Goal: Information Seeking & Learning: Learn about a topic

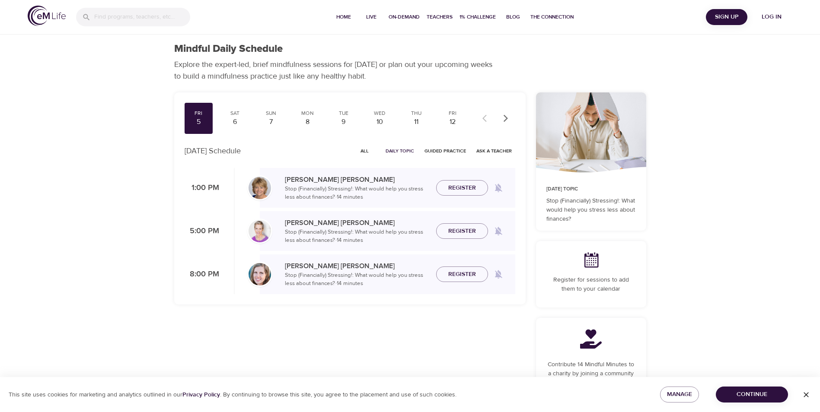
click at [744, 393] on span "Continue" at bounding box center [751, 394] width 58 height 11
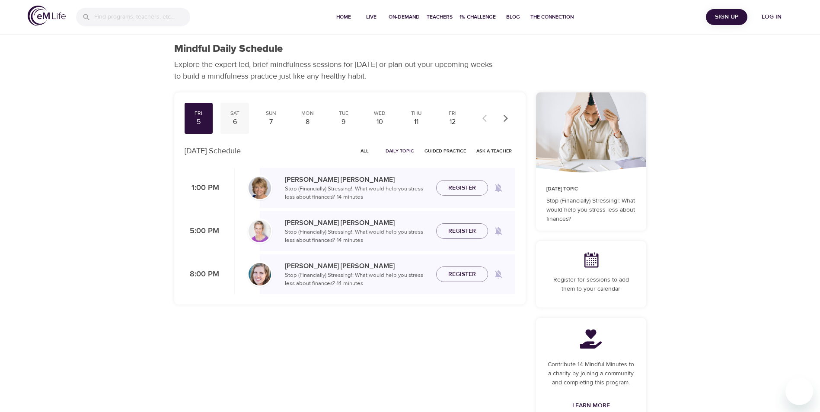
click at [238, 121] on div "6" at bounding box center [235, 122] width 22 height 10
click at [314, 118] on div "8" at bounding box center [307, 122] width 22 height 10
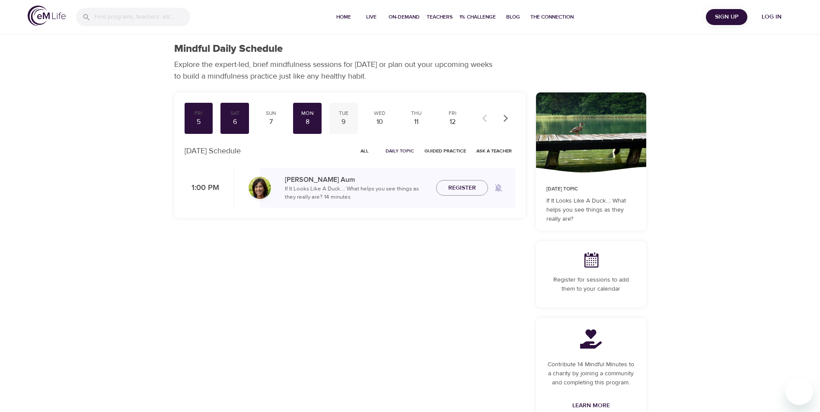
click at [339, 119] on div "9" at bounding box center [344, 122] width 22 height 10
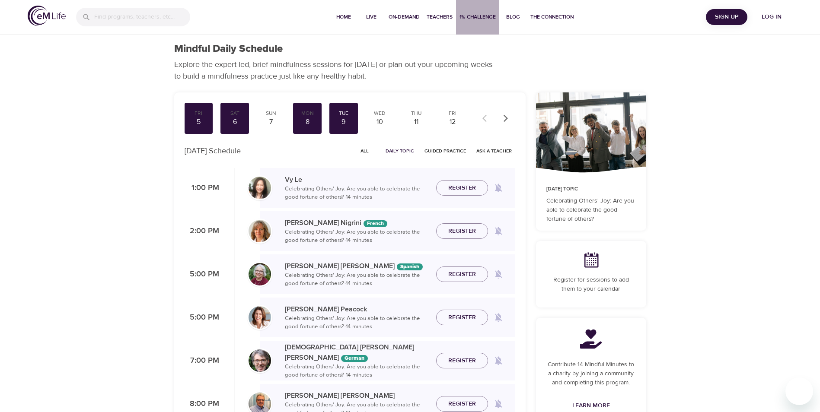
click at [483, 18] on span "1% Challenge" at bounding box center [477, 17] width 36 height 9
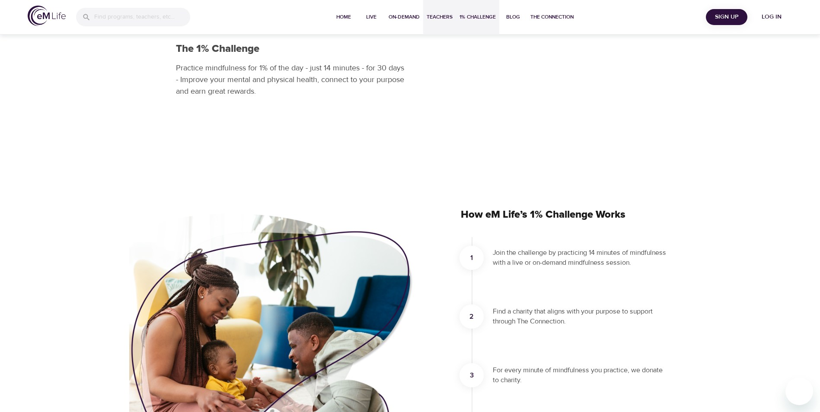
click at [439, 16] on span "Teachers" at bounding box center [439, 17] width 26 height 9
